Goal: Use online tool/utility: Utilize a website feature to perform a specific function

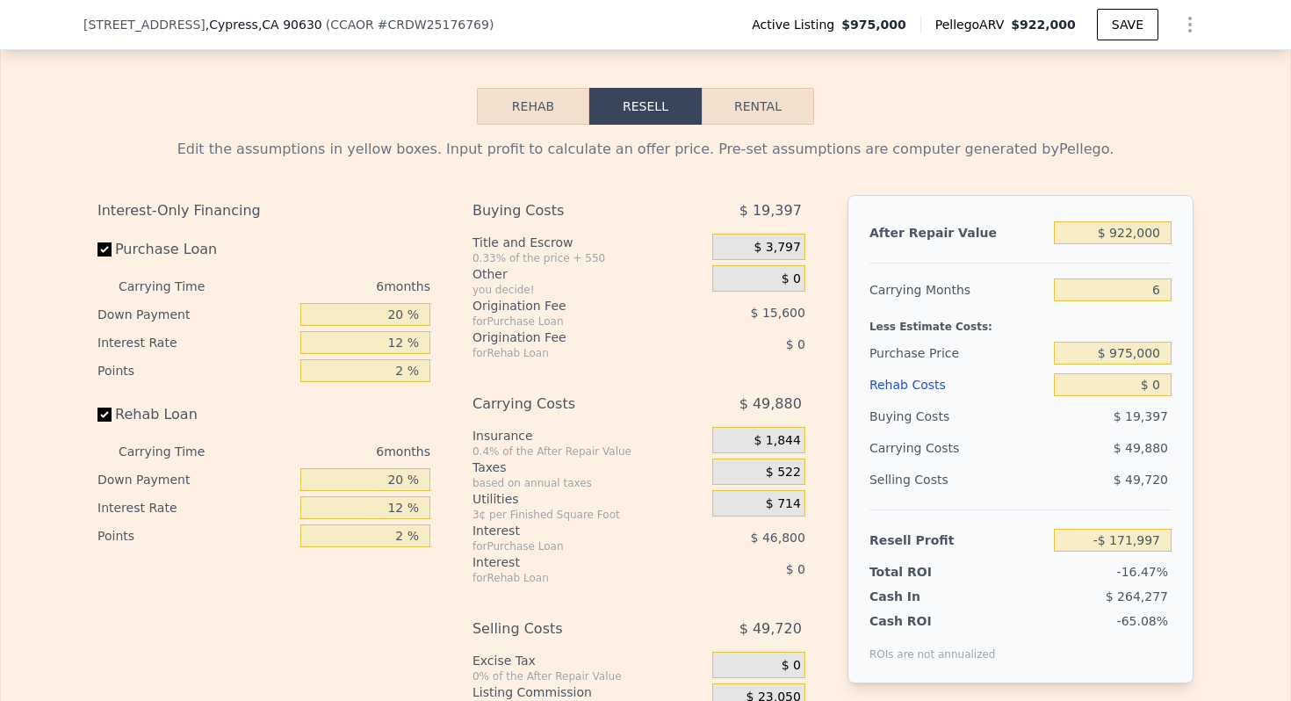
scroll to position [2524, 0]
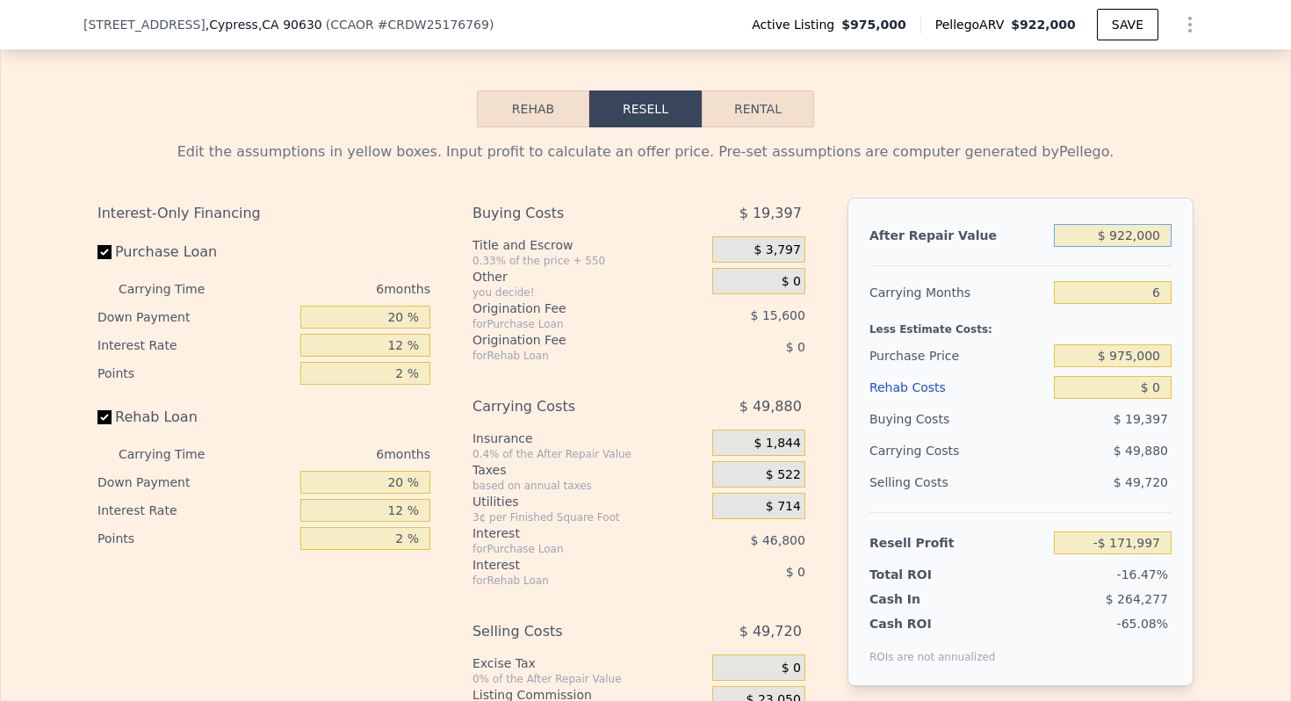
click at [1131, 234] on input "$ 922,000" at bounding box center [1113, 235] width 118 height 23
type input "$ 92,000"
type input "-$ 956,073"
type input "$ 9,000"
type input "-$ 1,034,481"
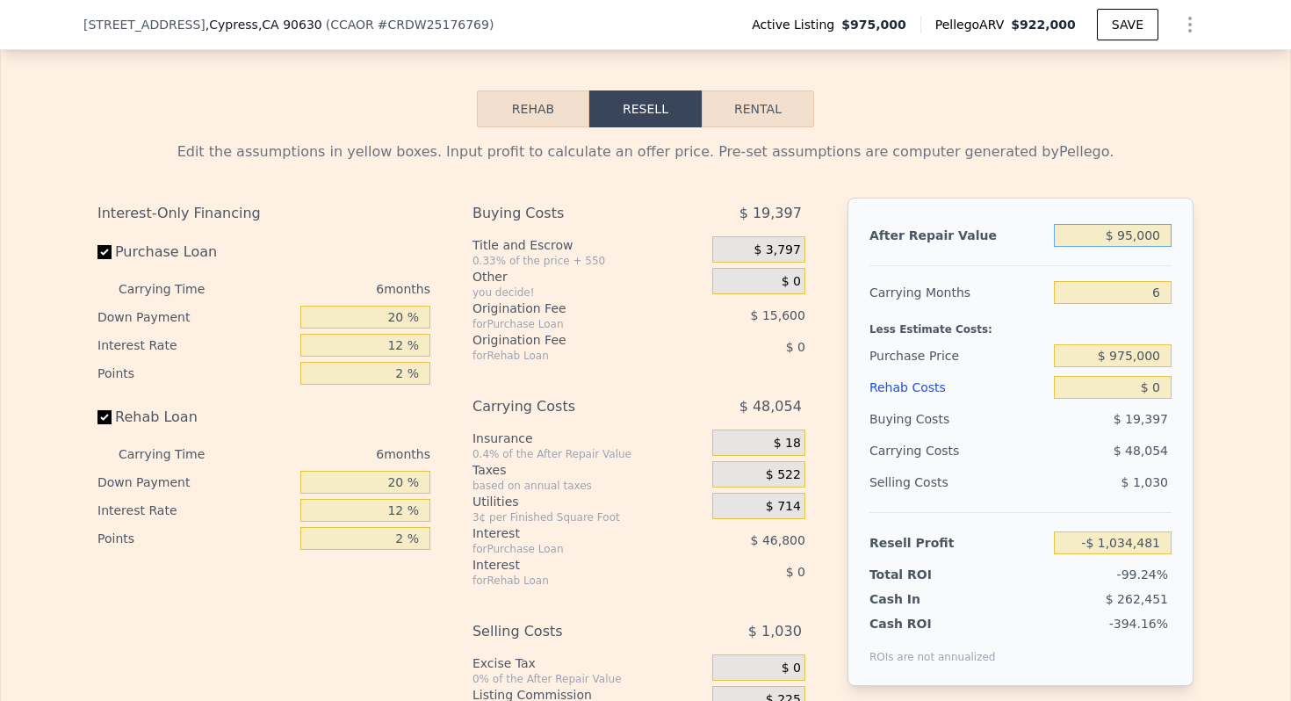
type input "$ 950,000"
type input "-$ 145,547"
type input "$ 950,000"
click at [1190, 199] on div "After Repair Value $ 950,000 Carrying Months 6 Less Estimate Costs: Purchase Pr…" at bounding box center [1021, 442] width 346 height 488
click at [1162, 293] on input "6" at bounding box center [1113, 292] width 118 height 23
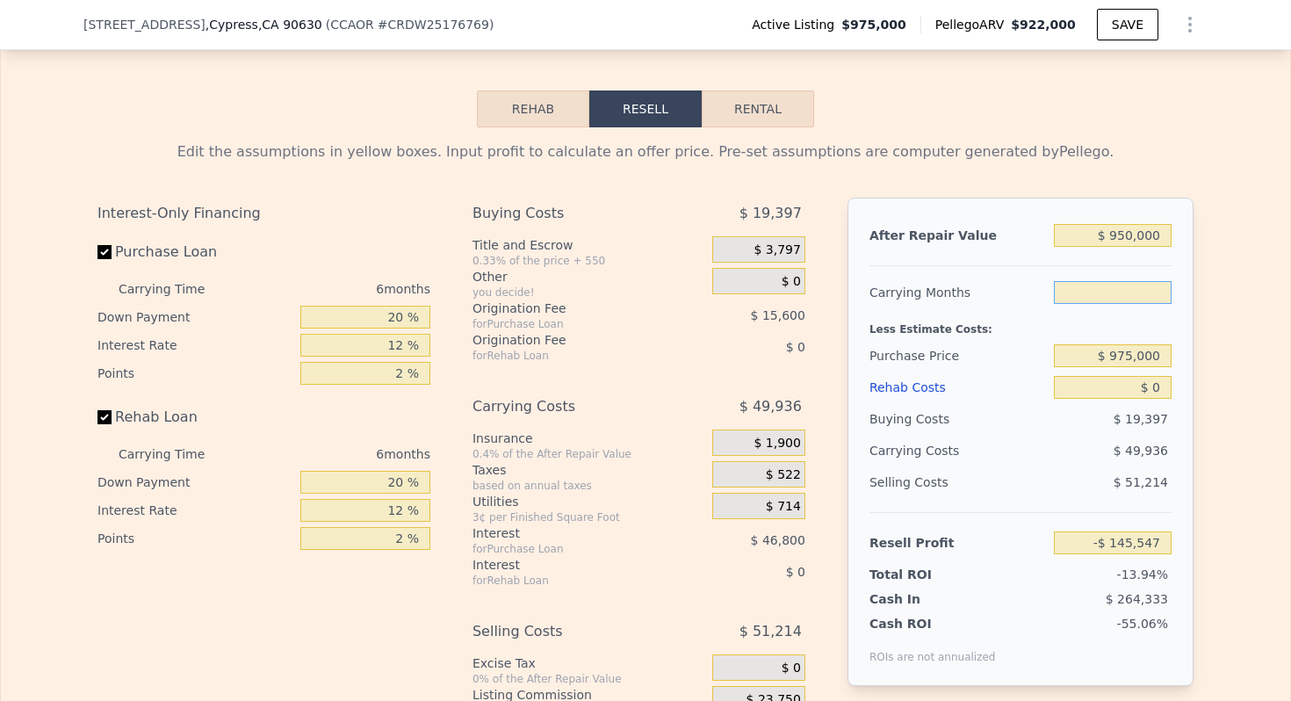
type input "4"
type input "-$ 128,902"
type input "4"
click at [1200, 319] on div "Edit the assumptions in yellow boxes. Input profit to calculate an offer price.…" at bounding box center [645, 454] width 1124 height 654
click at [1135, 354] on input "$ 975,000" at bounding box center [1113, 355] width 118 height 23
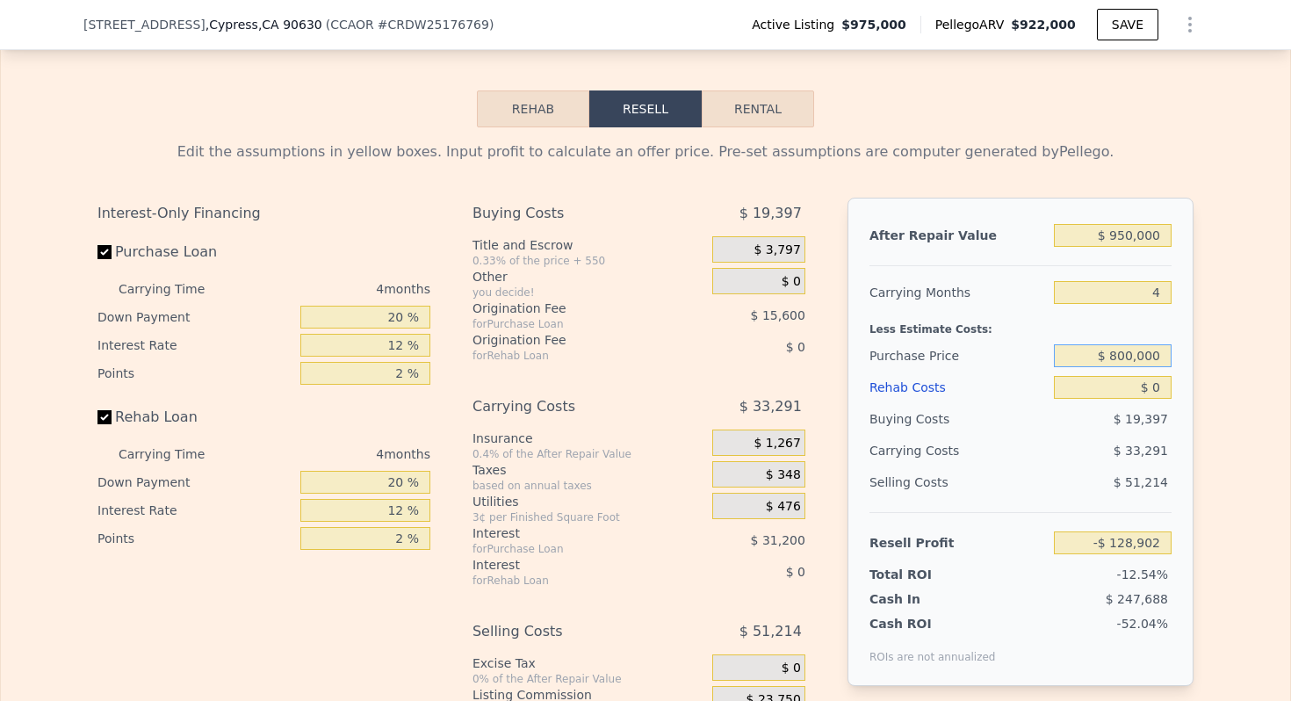
type input "$ 800,000"
click at [1209, 357] on div "Edit the assumptions in yellow boxes. Input profit to calculate an offer price.…" at bounding box center [646, 454] width 1290 height 654
type input "$ 55,081"
